Goal: Task Accomplishment & Management: Complete application form

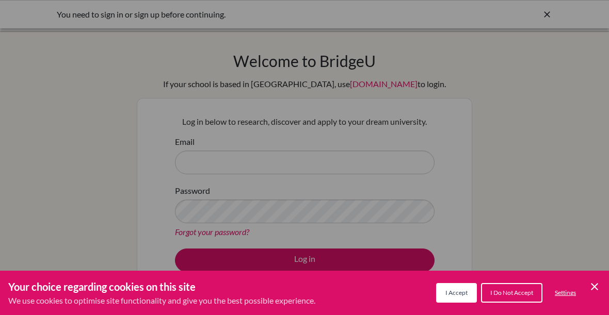
click at [448, 292] on span "I Accept" at bounding box center [456, 293] width 22 height 8
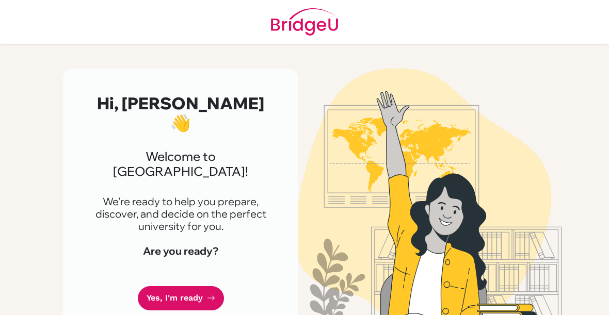
click at [176, 286] on link "Yes, I'm ready" at bounding box center [181, 298] width 86 height 24
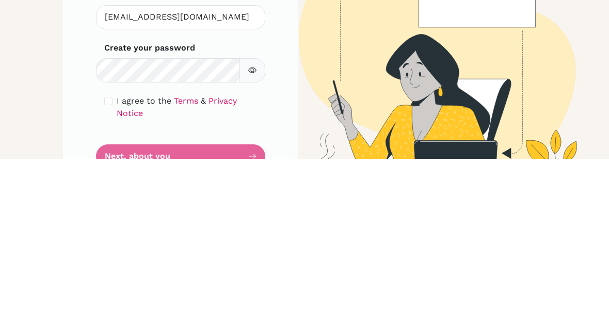
click at [250, 231] on button "button" at bounding box center [252, 243] width 26 height 24
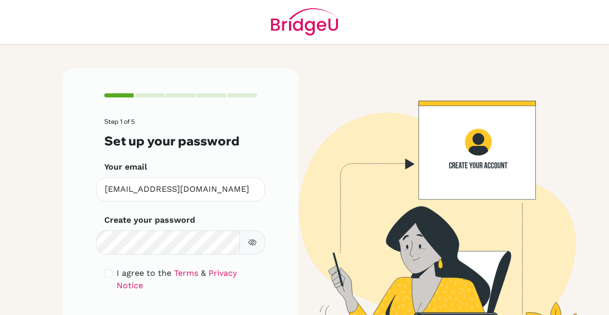
click at [111, 271] on input "checkbox" at bounding box center [108, 273] width 8 height 8
checkbox input "true"
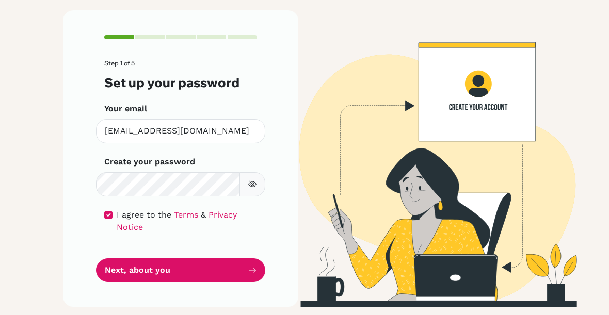
scroll to position [58, 0]
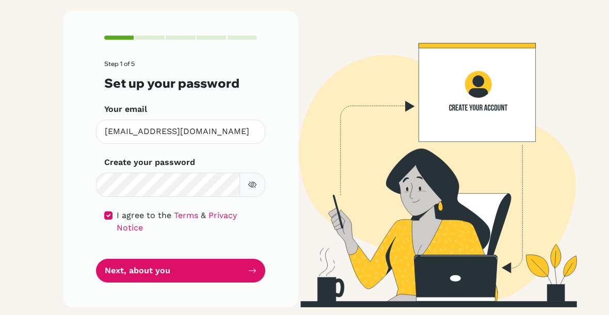
click at [122, 269] on button "Next, about you" at bounding box center [180, 271] width 169 height 24
